Goal: Task Accomplishment & Management: Manage account settings

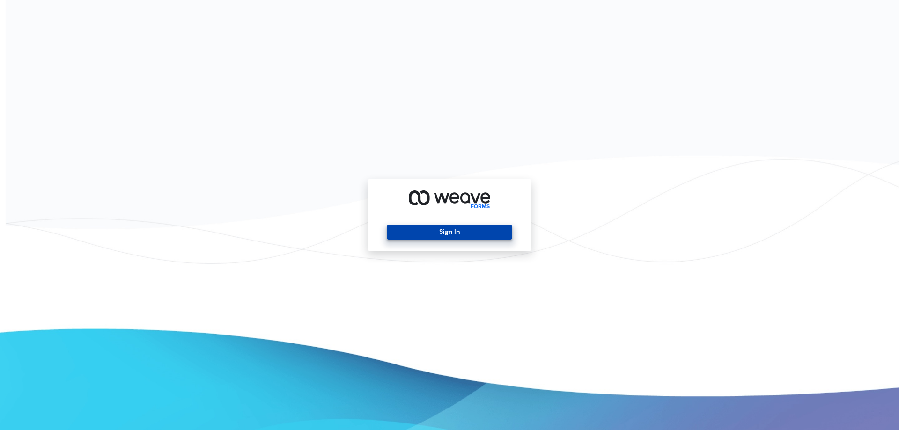
click at [441, 230] on button "Sign In" at bounding box center [449, 232] width 125 height 15
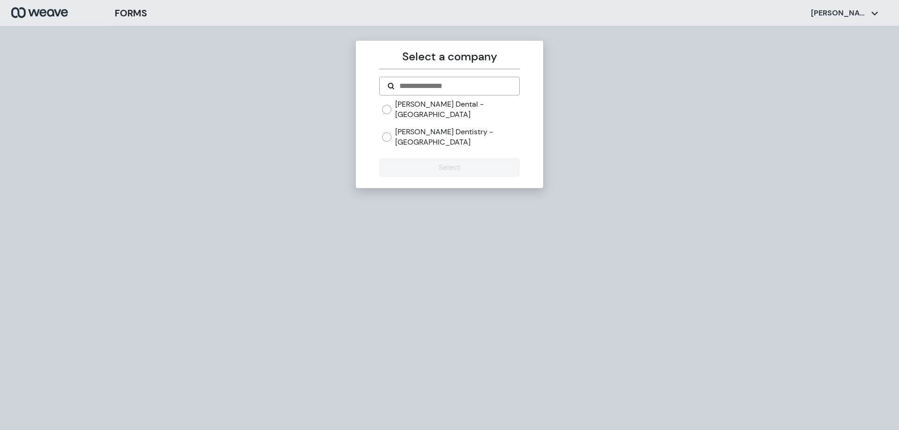
click at [436, 127] on label "[PERSON_NAME] Dentistry - [GEOGRAPHIC_DATA]" at bounding box center [457, 137] width 124 height 20
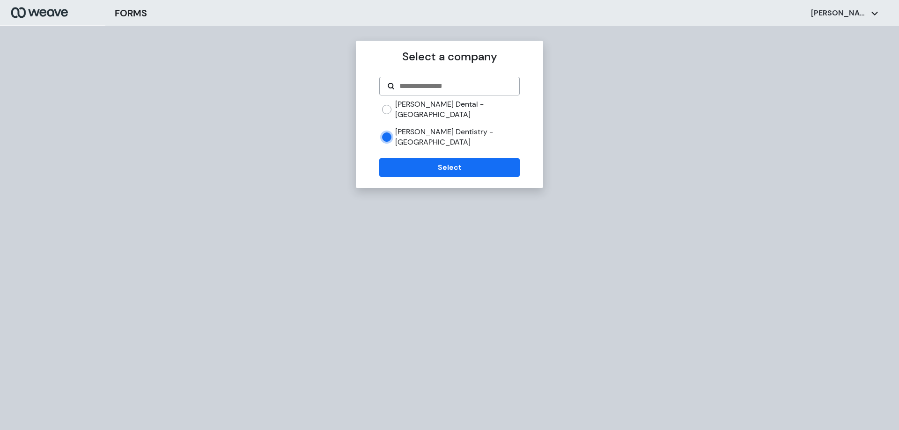
click at [439, 157] on div "Select a company [PERSON_NAME] Dental - [GEOGRAPHIC_DATA] [PERSON_NAME] Dentist…" at bounding box center [449, 114] width 187 height 147
click at [441, 158] on button "Select" at bounding box center [449, 167] width 140 height 19
